Goal: Task Accomplishment & Management: Use online tool/utility

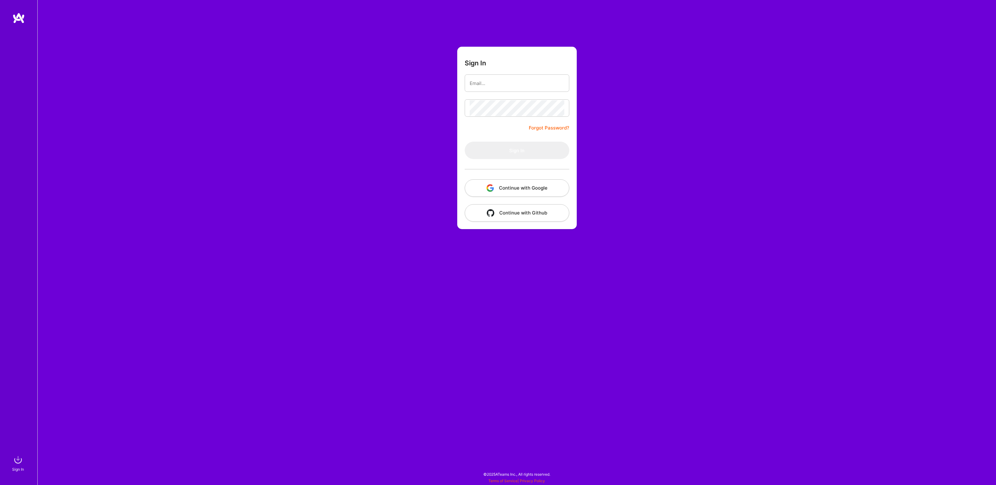
click at [528, 190] on button "Continue with Google" at bounding box center [517, 187] width 105 height 17
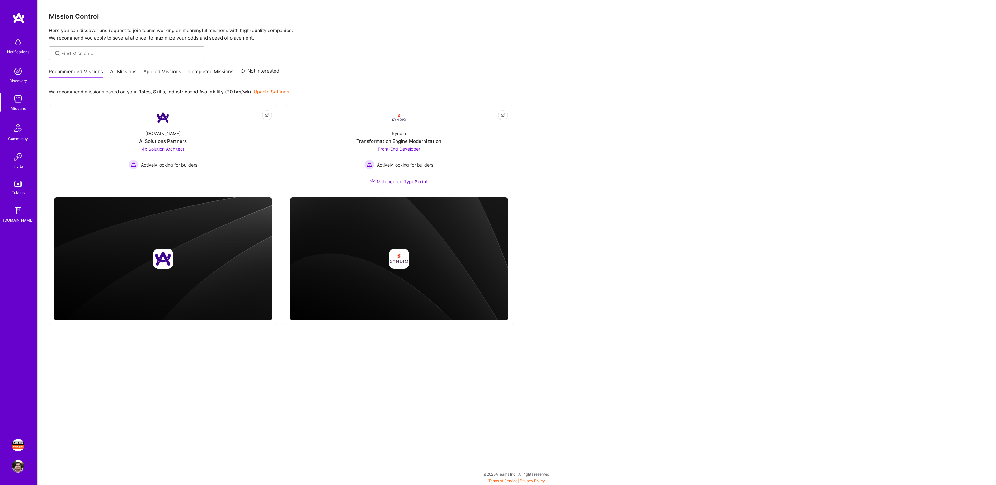
click at [19, 446] on img at bounding box center [18, 445] width 12 height 12
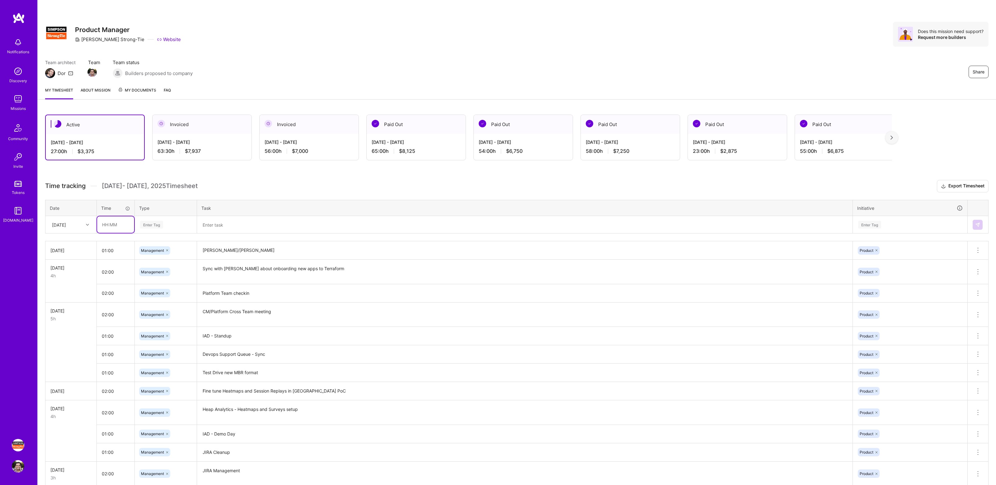
click at [125, 222] on input "text" at bounding box center [115, 224] width 37 height 17
type input "01:00"
type input "manage"
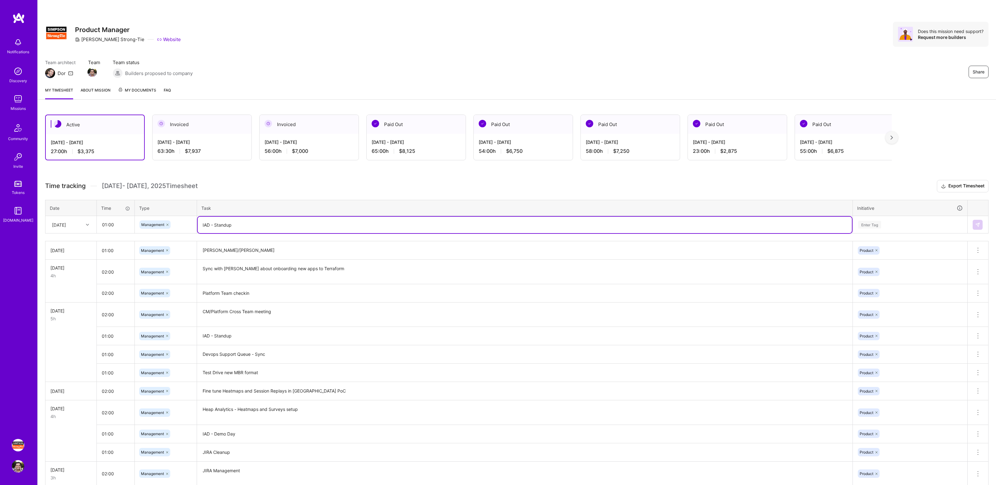
type textarea "IAD - Standup"
click at [902, 221] on div "Enter Tag" at bounding box center [910, 225] width 105 height 8
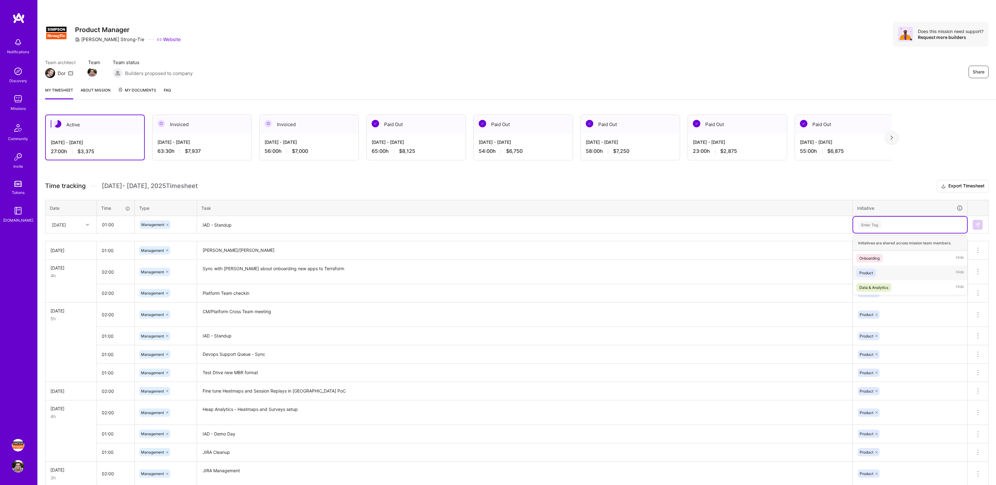
click at [890, 274] on div "Product Hide" at bounding box center [910, 273] width 114 height 15
click at [976, 225] on img at bounding box center [977, 224] width 5 height 5
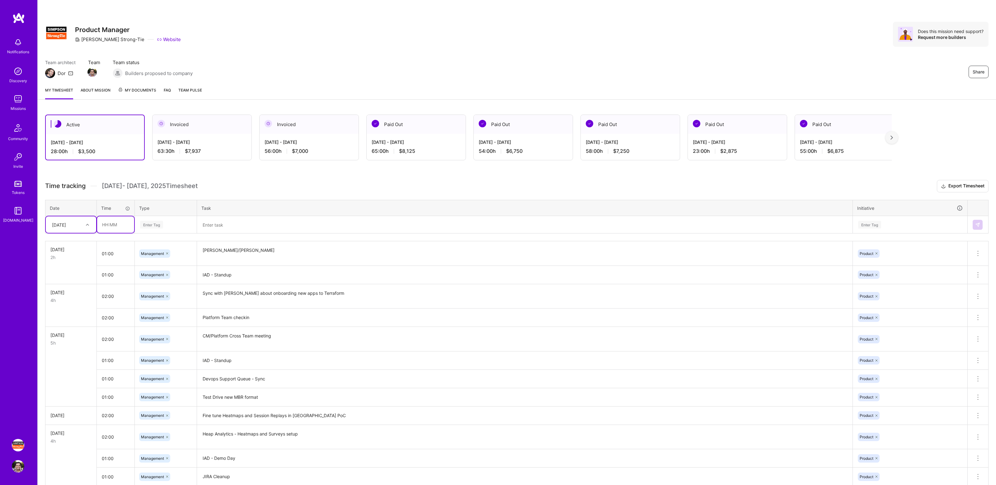
click at [116, 223] on input "text" at bounding box center [115, 224] width 37 height 17
type input "01:00"
type input "Manage"
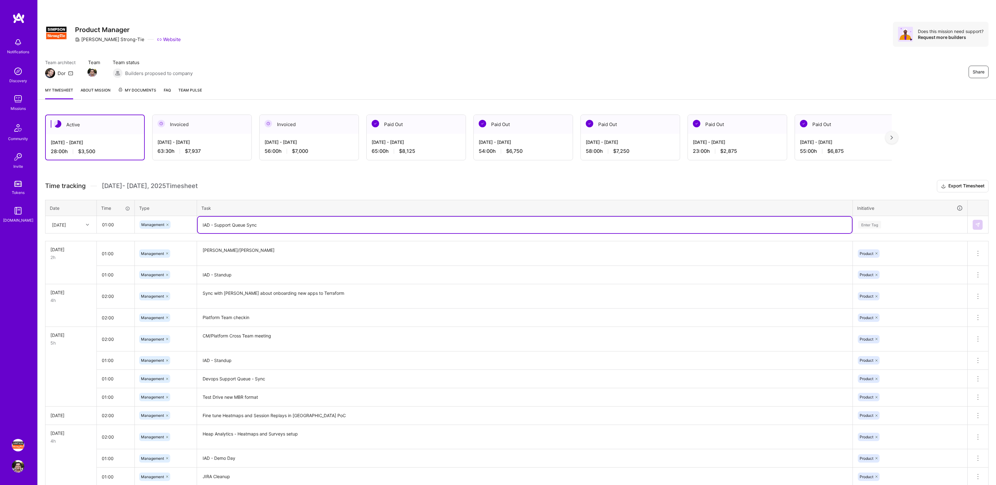
type textarea "IAD - Support Queue Sync"
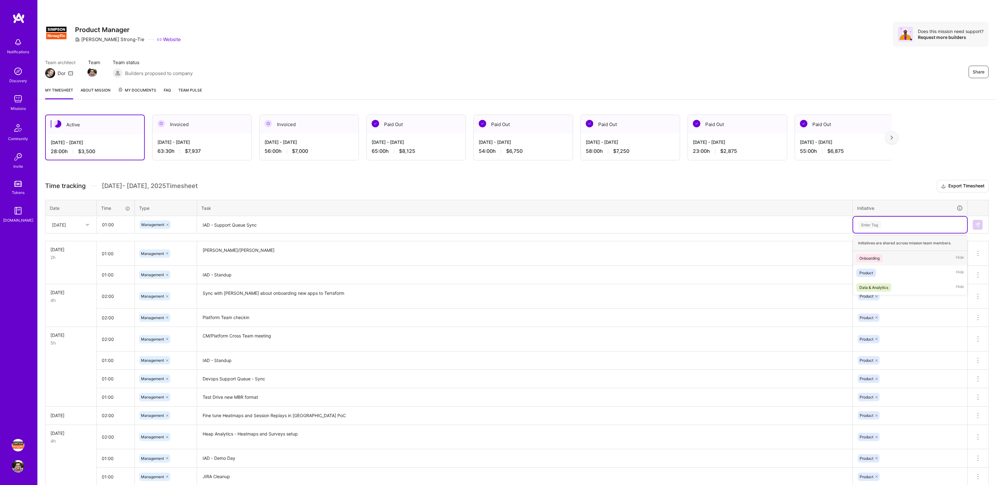
click at [909, 222] on div "Enter Tag" at bounding box center [910, 225] width 105 height 8
click at [892, 271] on div "Product Hide" at bounding box center [910, 273] width 114 height 15
click at [977, 225] on img at bounding box center [977, 224] width 5 height 5
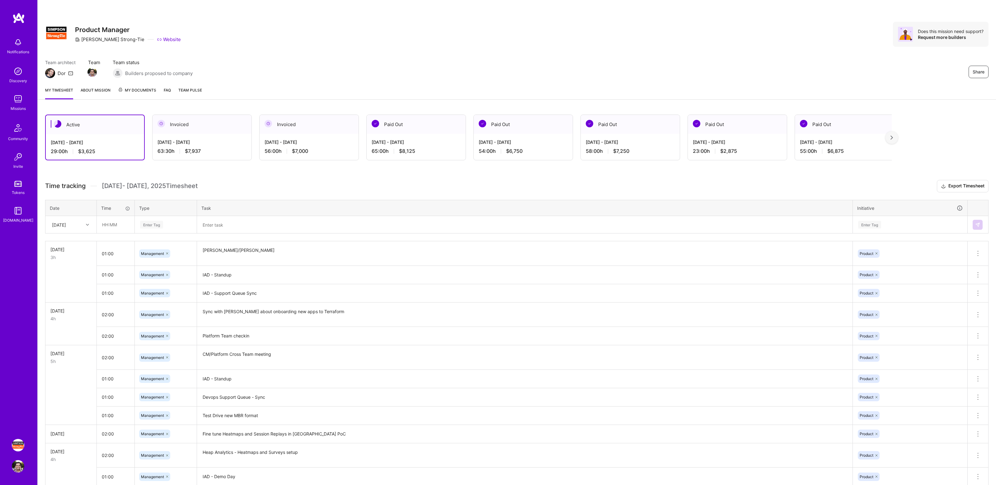
click at [328, 183] on h3 "Time tracking [DATE] - [DATE] Timesheet Export Timesheet" at bounding box center [517, 186] width 944 height 12
click at [155, 225] on div "Enter Tag" at bounding box center [151, 225] width 23 height 10
type input "mana"
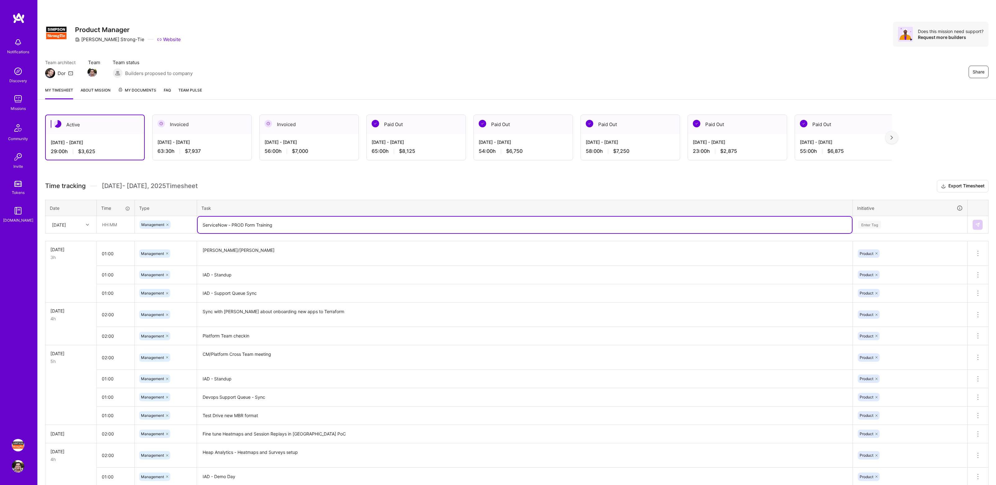
type textarea "ServiceNow - PROD Form Training"
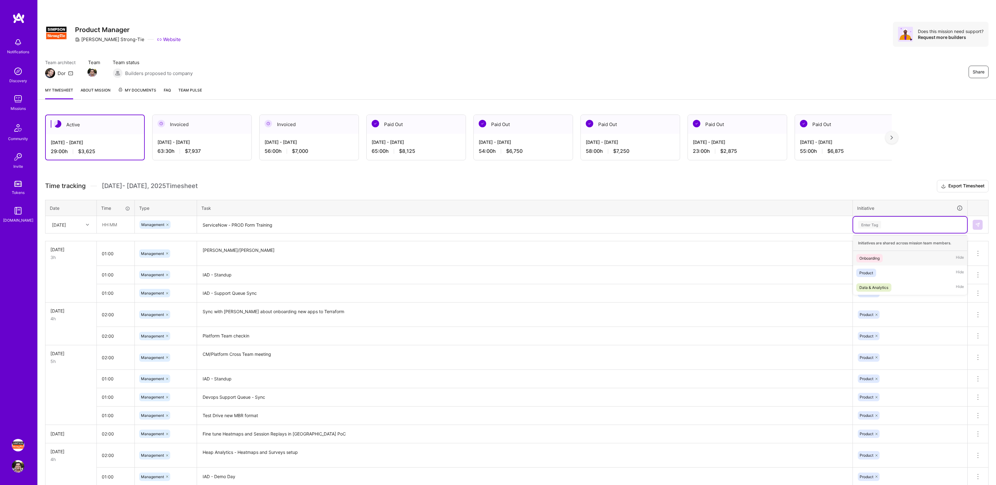
click at [929, 221] on div "Enter Tag" at bounding box center [910, 225] width 105 height 8
click at [895, 277] on div "Product Hide" at bounding box center [910, 273] width 114 height 15
click at [123, 220] on input "text" at bounding box center [115, 224] width 37 height 17
type input "01:00"
click at [976, 223] on img at bounding box center [977, 224] width 5 height 5
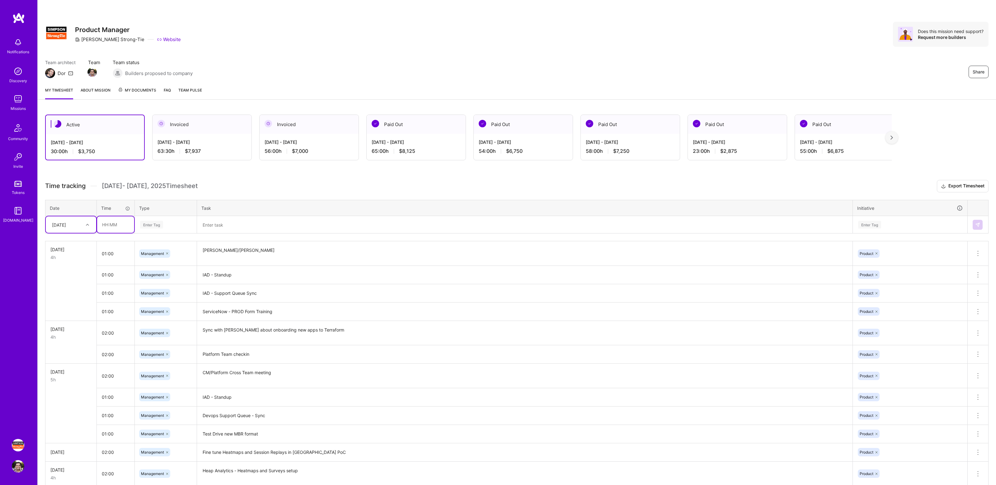
click at [118, 224] on input "text" at bounding box center [115, 224] width 37 height 17
type input "02:00"
type input "manage"
click at [228, 226] on textarea at bounding box center [525, 225] width 654 height 17
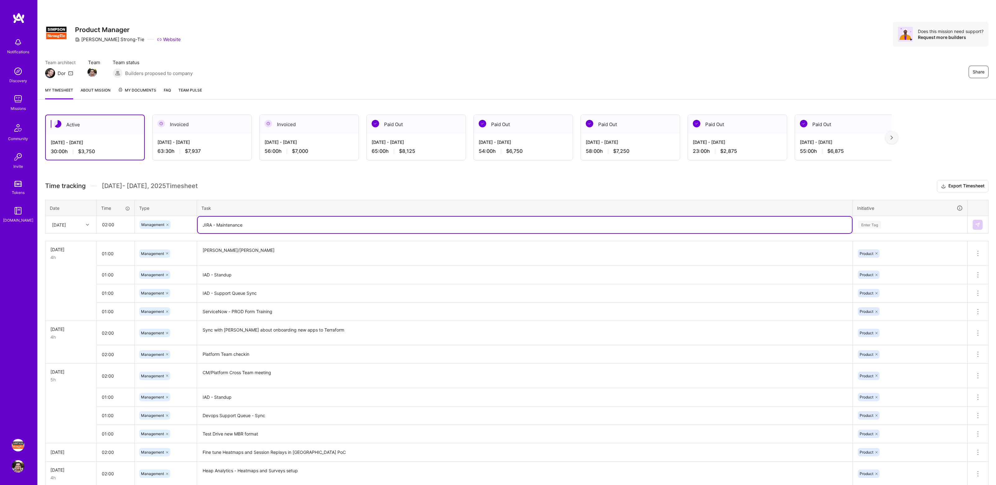
type textarea "JIRA - Maintenance"
click at [923, 229] on div "Enter Tag" at bounding box center [910, 225] width 114 height 16
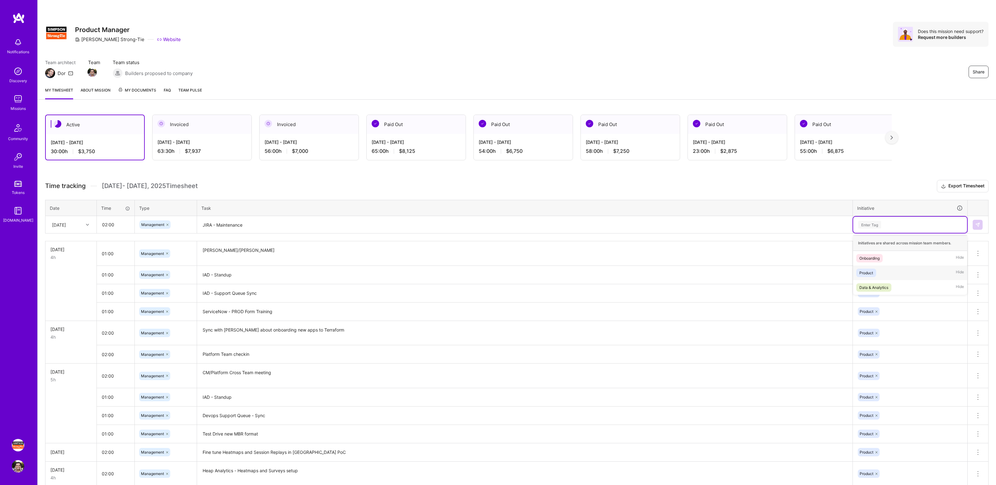
click at [901, 273] on div "Product Hide" at bounding box center [910, 273] width 114 height 15
click at [975, 226] on button at bounding box center [978, 225] width 10 height 10
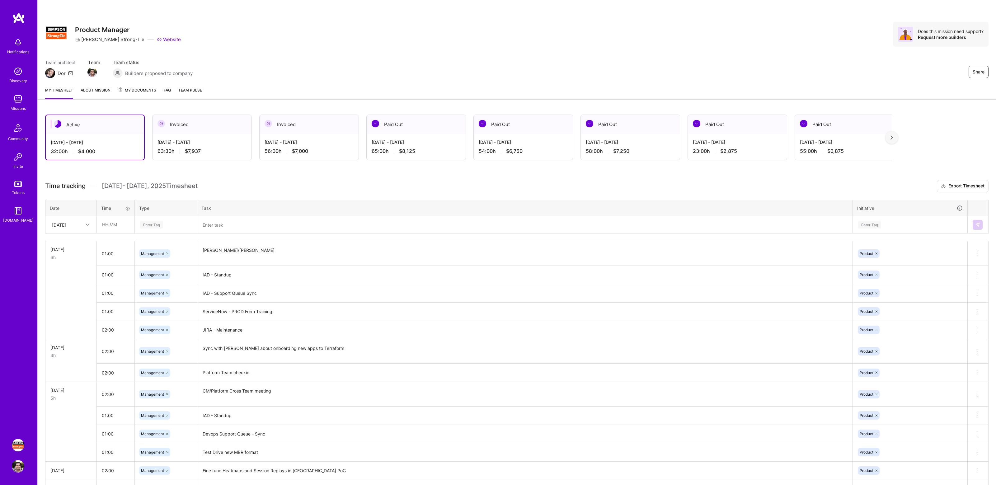
click at [333, 170] on div "Active [DATE] - [DATE] 32:00 h $4,000 Invoiced [DATE] - [DATE] 63:30 h $7,937 I…" at bounding box center [517, 439] width 959 height 665
click at [351, 179] on div "Active [DATE] - [DATE] 32:00 h $4,000 Invoiced [DATE] - [DATE] 63:30 h $7,937 I…" at bounding box center [517, 439] width 959 height 665
click at [387, 179] on div "Active [DATE] - [DATE] 32:00 h $4,000 Invoiced [DATE] - [DATE] 63:30 h $7,937 I…" at bounding box center [517, 439] width 959 height 665
click at [741, 49] on div "Share Product Manager [PERSON_NAME]-Tie Website Does this mission need support?…" at bounding box center [517, 41] width 959 height 82
click at [393, 35] on div "Share Product Manager [PERSON_NAME]-Tie Website Does this mission need support?…" at bounding box center [517, 34] width 944 height 25
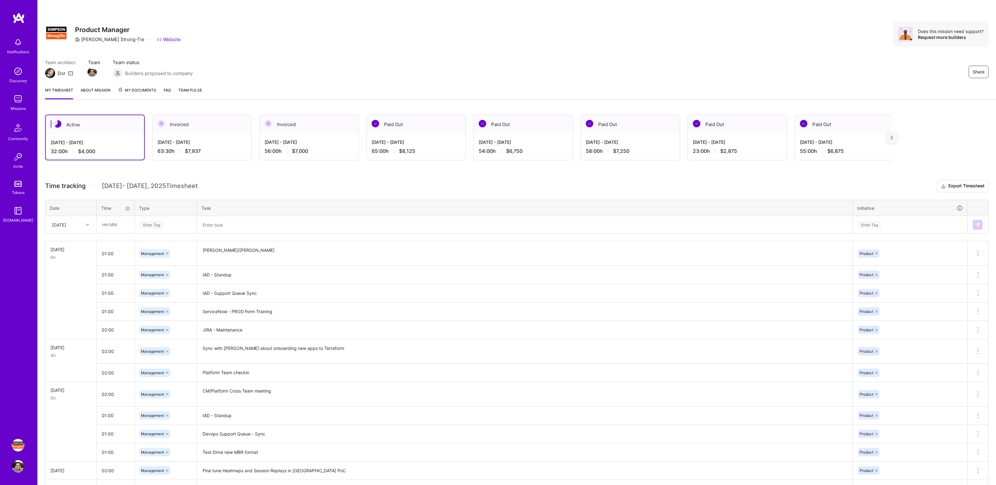
click at [445, 43] on div "Share Product Manager [PERSON_NAME]-Tie Website Does this mission need support?…" at bounding box center [517, 34] width 944 height 25
click at [748, 33] on div "Share Product Manager [PERSON_NAME]-Tie Website Does this mission need support?…" at bounding box center [517, 34] width 944 height 25
